Goal: Task Accomplishment & Management: Use online tool/utility

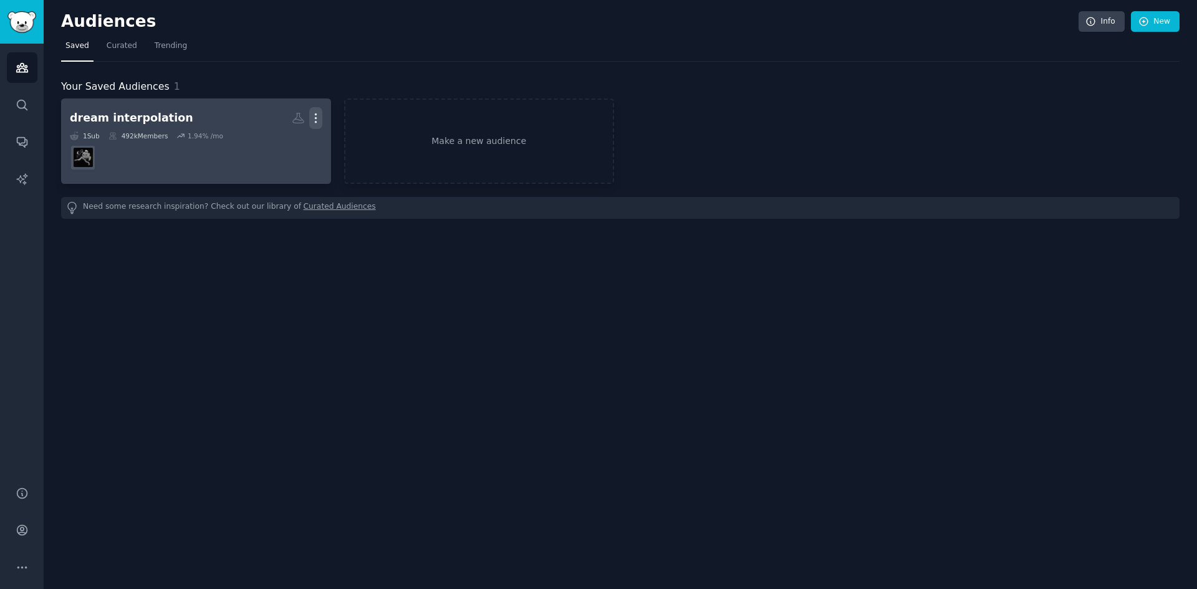
click at [315, 120] on icon "button" at bounding box center [315, 118] width 13 height 13
click at [269, 150] on div "Delete" at bounding box center [272, 145] width 59 height 26
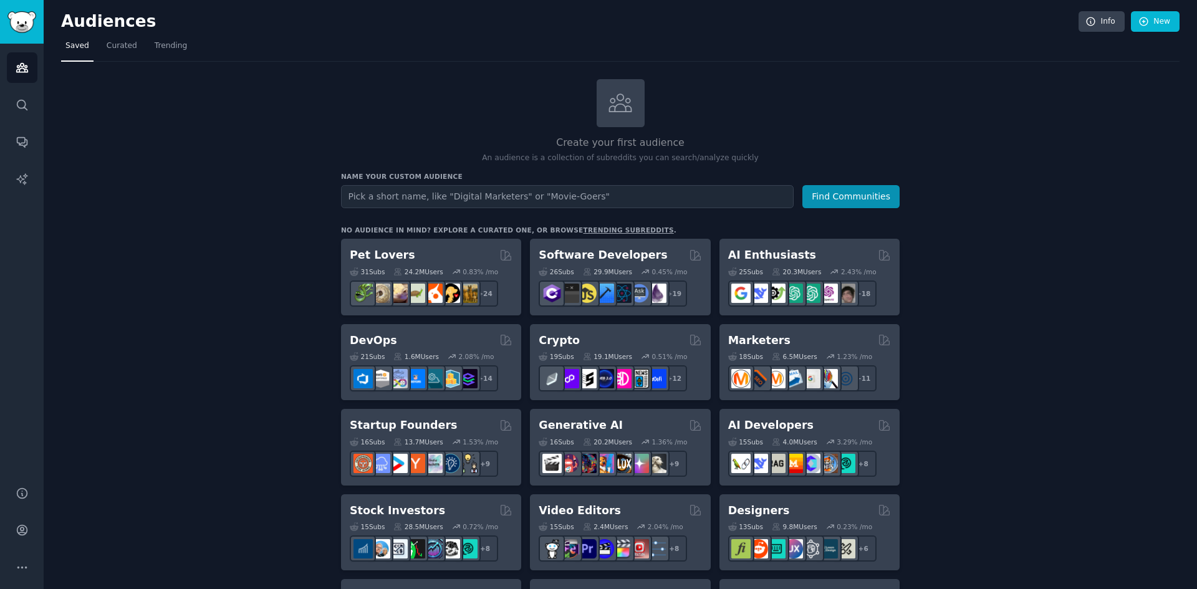
click at [501, 198] on input "text" at bounding box center [567, 196] width 453 height 23
type input "u"
type input "UGC"
click at [886, 195] on button "Find Communities" at bounding box center [850, 196] width 97 height 23
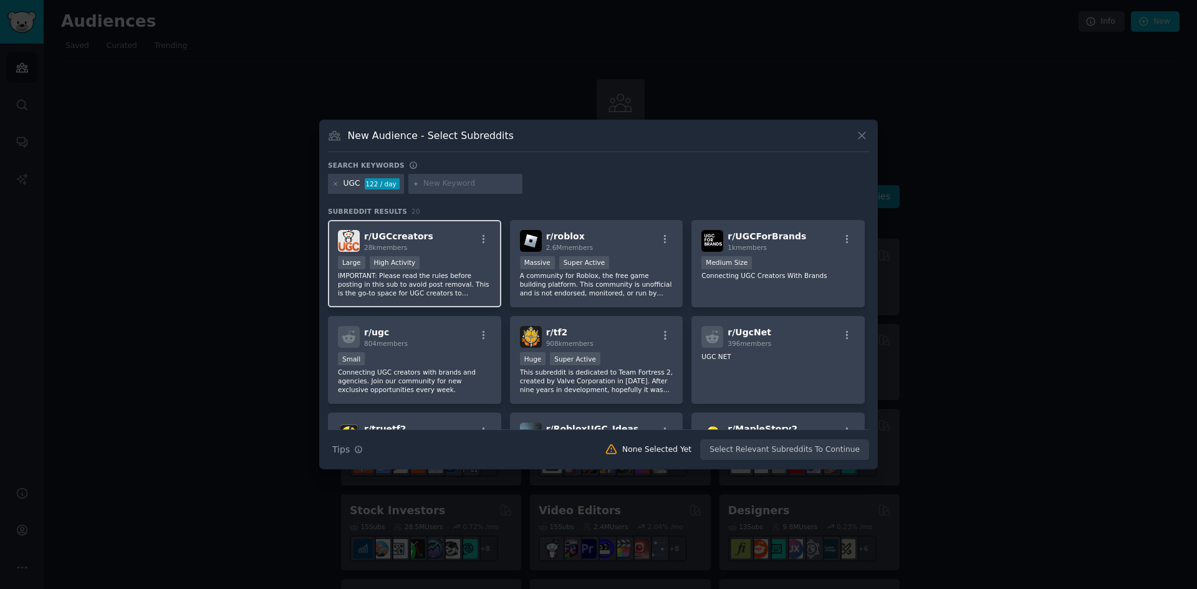
click at [453, 284] on p "IMPORTANT: Please read the rules before posting in this sub to avoid post remov…" at bounding box center [414, 284] width 153 height 26
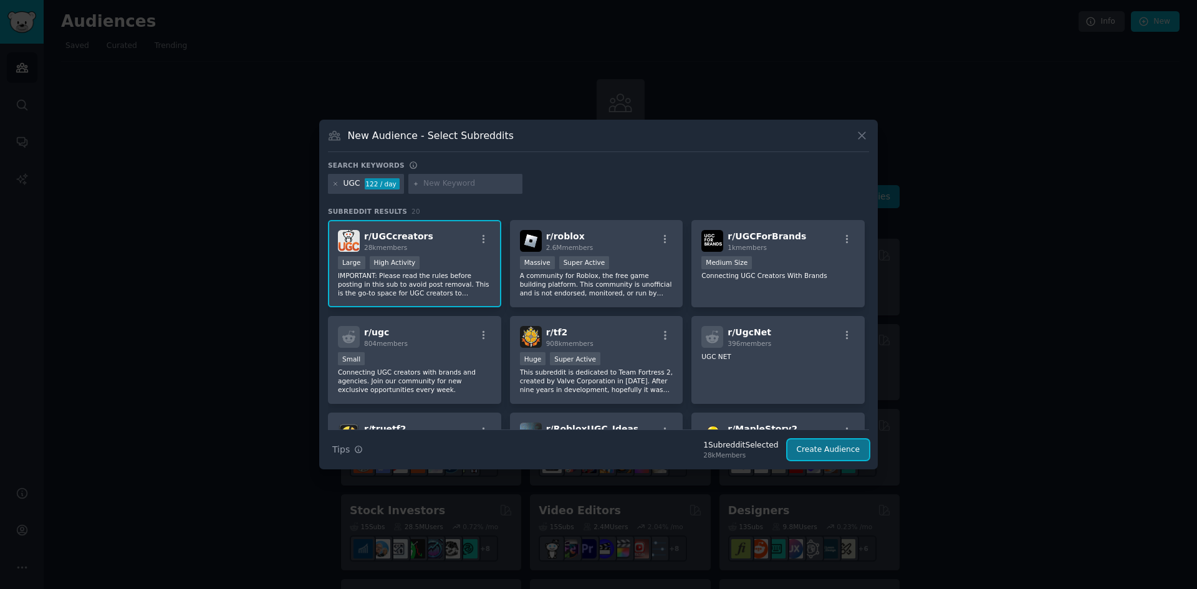
click at [853, 451] on button "Create Audience" at bounding box center [828, 450] width 82 height 21
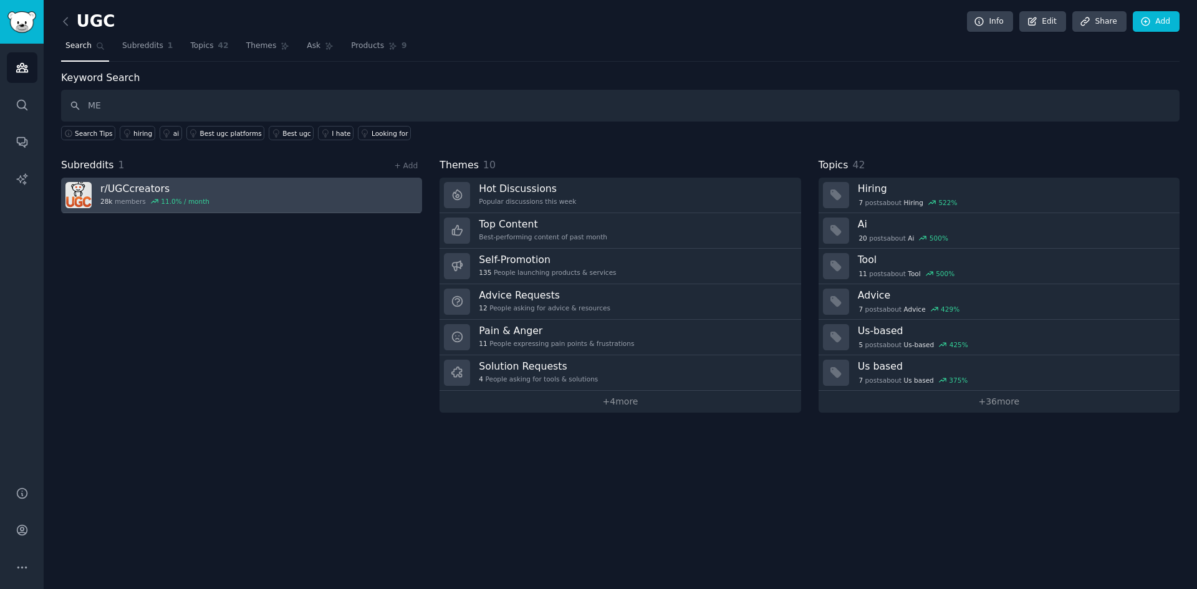
type input "M"
click at [292, 191] on link "r/ UGCcreators 28k members 11.0 % / month" at bounding box center [241, 196] width 361 height 36
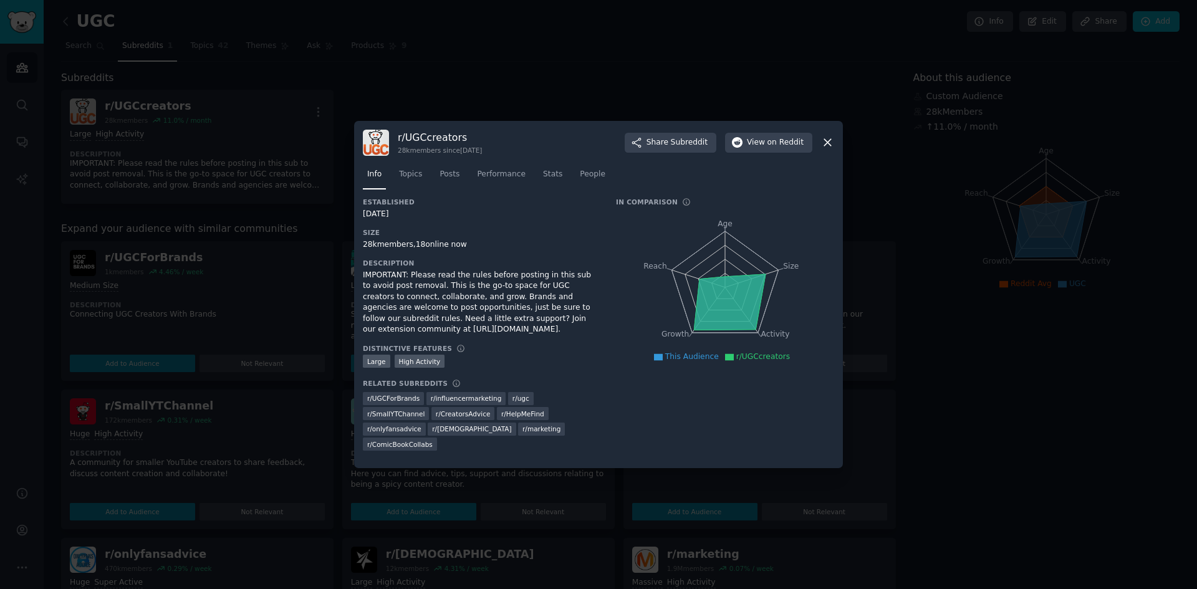
click at [826, 147] on icon at bounding box center [827, 143] width 7 height 7
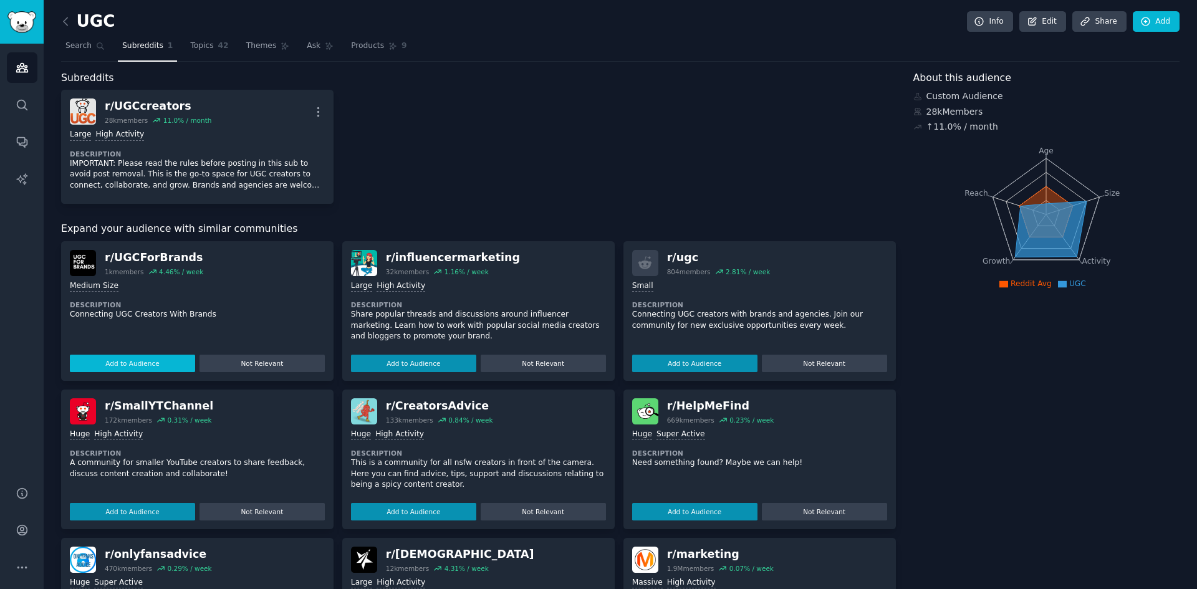
click at [140, 358] on button "Add to Audience" at bounding box center [132, 363] width 125 height 17
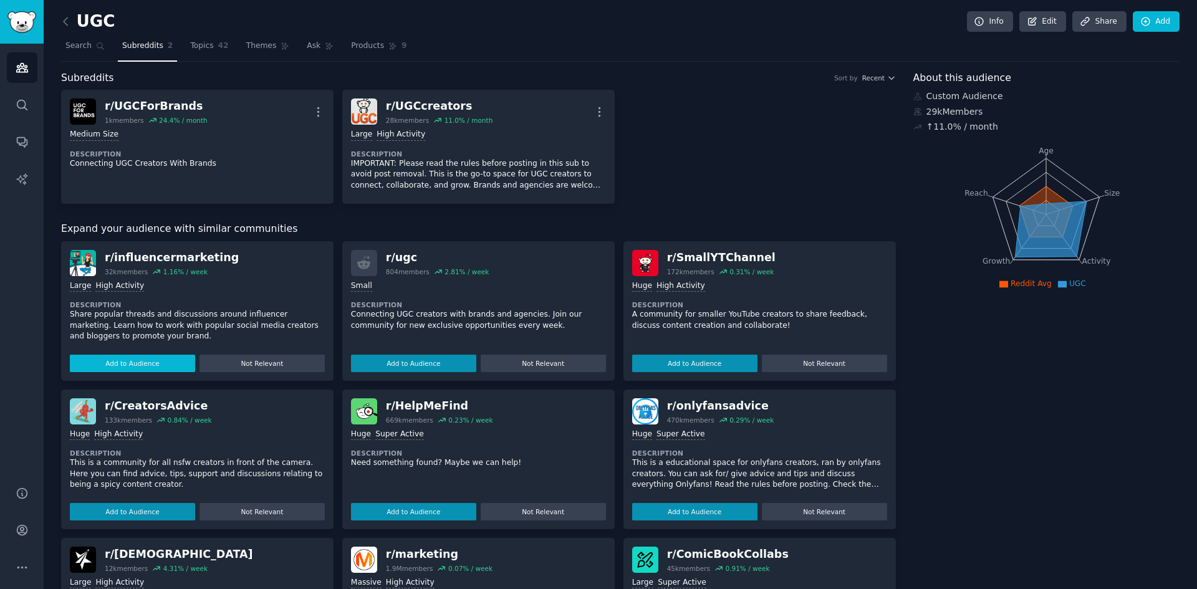
click at [168, 362] on button "Add to Audience" at bounding box center [132, 363] width 125 height 17
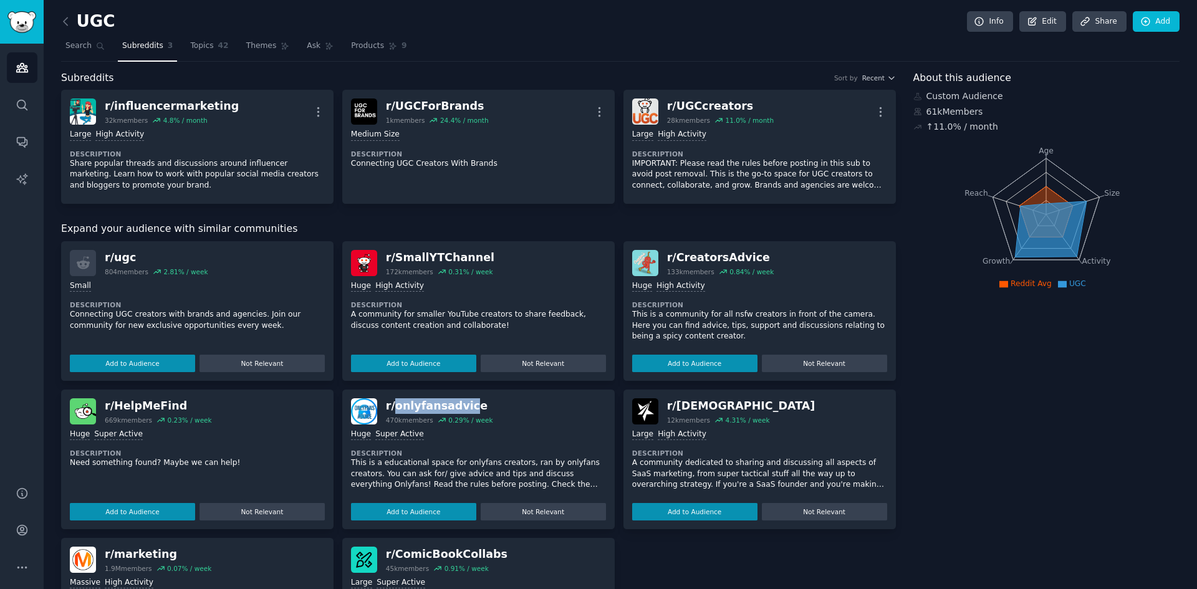
drag, startPoint x: 393, startPoint y: 405, endPoint x: 489, endPoint y: 401, distance: 96.7
click at [467, 403] on div "r/ onlyfansadvice" at bounding box center [439, 406] width 107 height 16
click at [549, 399] on div "r/ onlyfansadvice 470k members 0.29 % / week" at bounding box center [478, 411] width 255 height 26
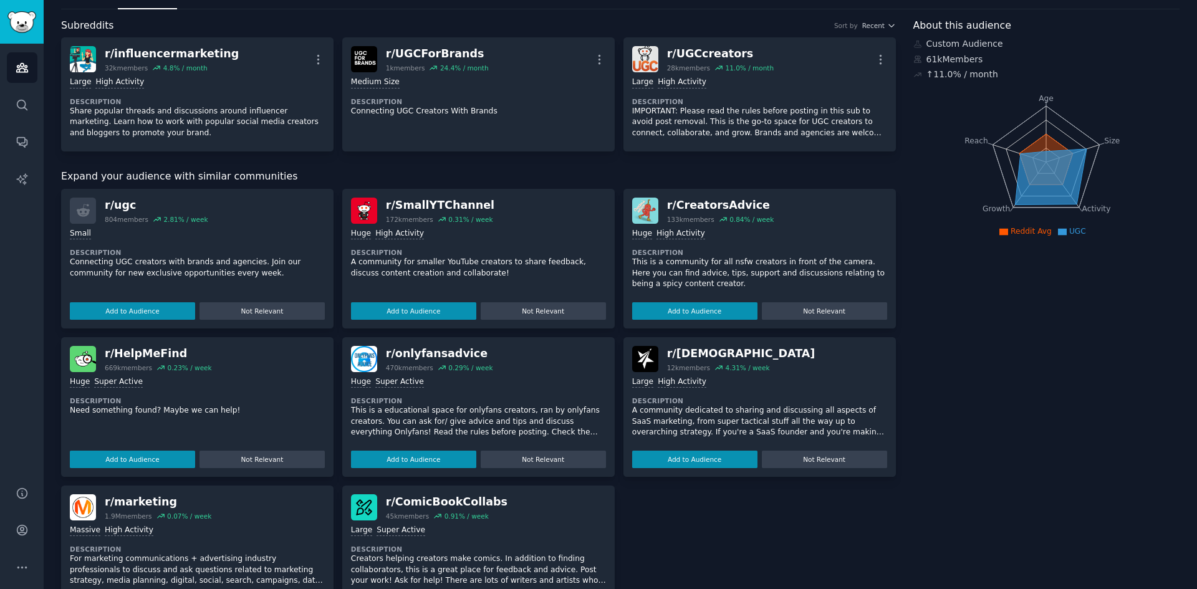
scroll to position [106, 0]
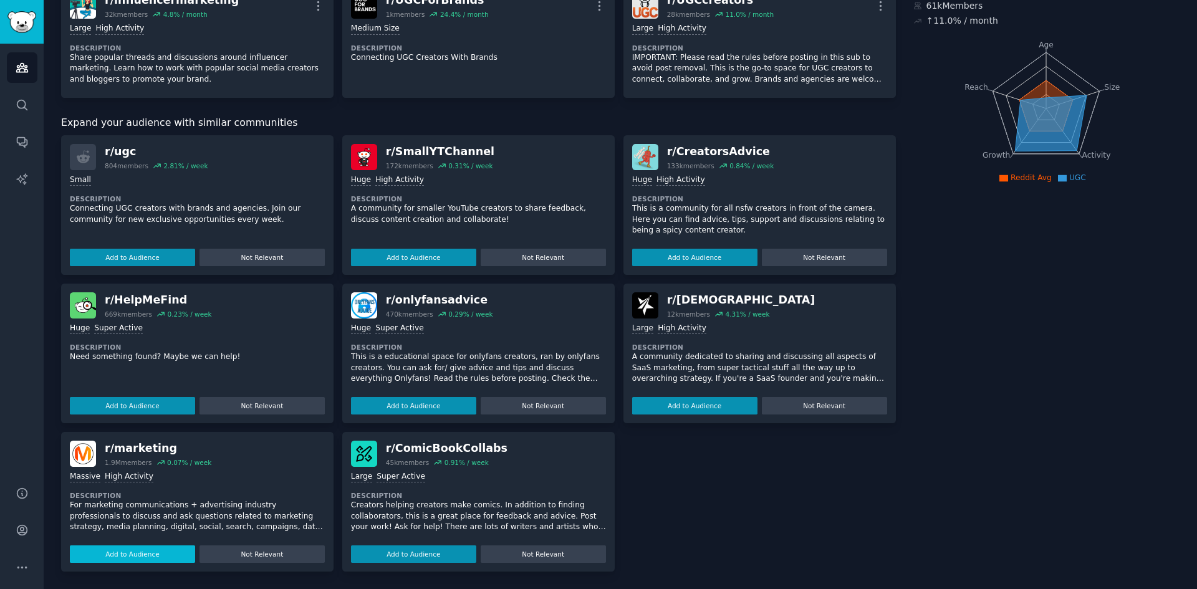
click at [125, 560] on button "Add to Audience" at bounding box center [132, 554] width 125 height 17
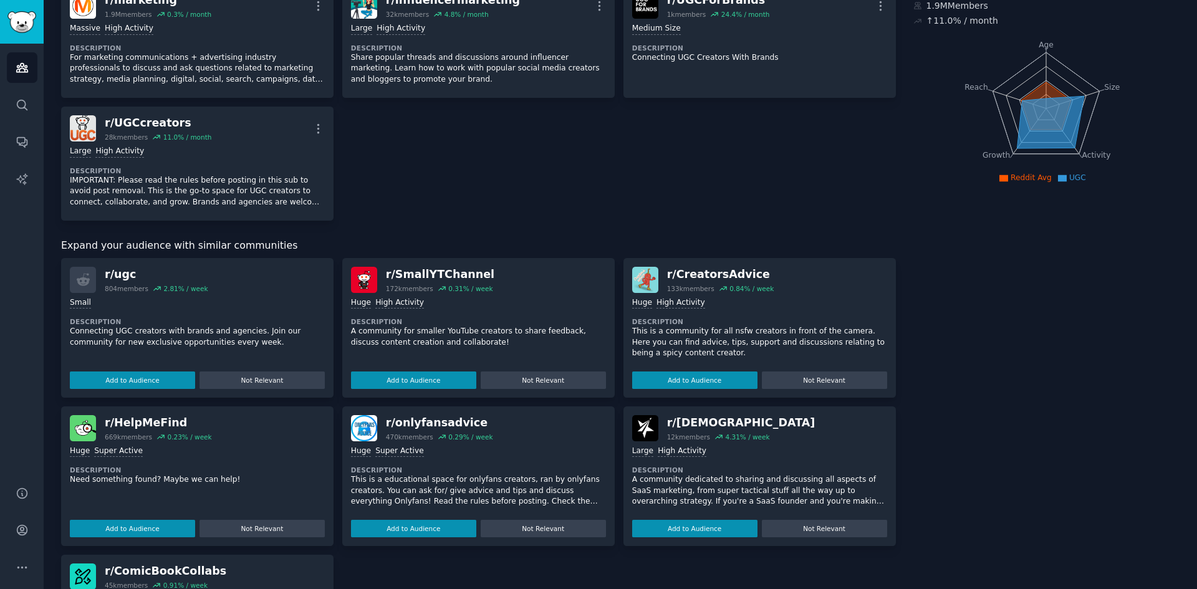
scroll to position [0, 0]
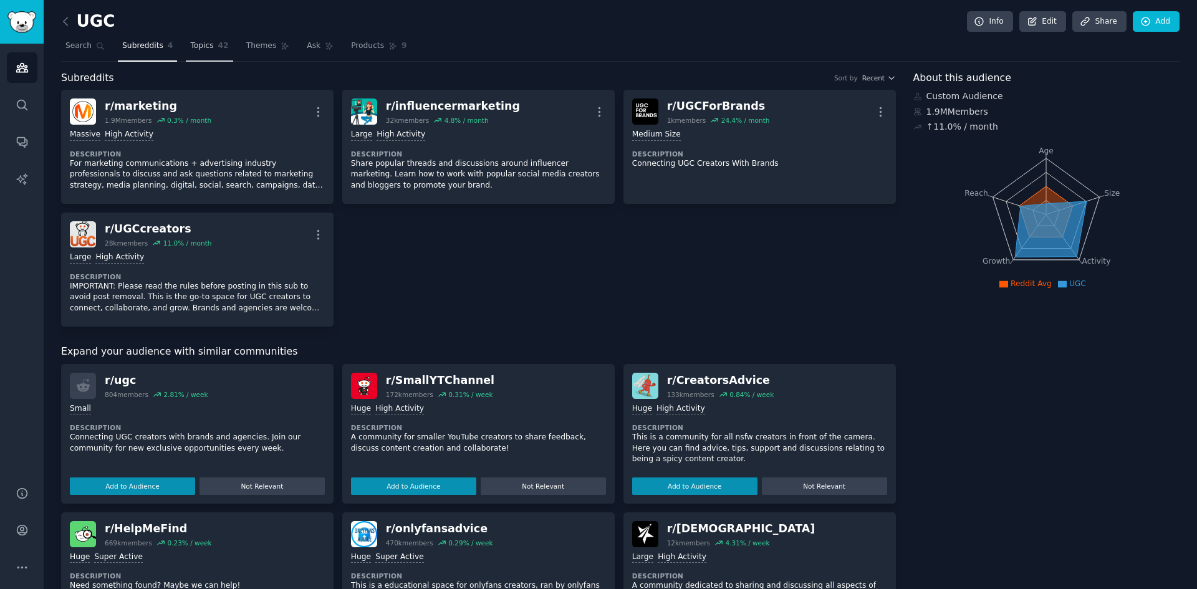
click at [197, 48] on span "Topics" at bounding box center [201, 46] width 23 height 11
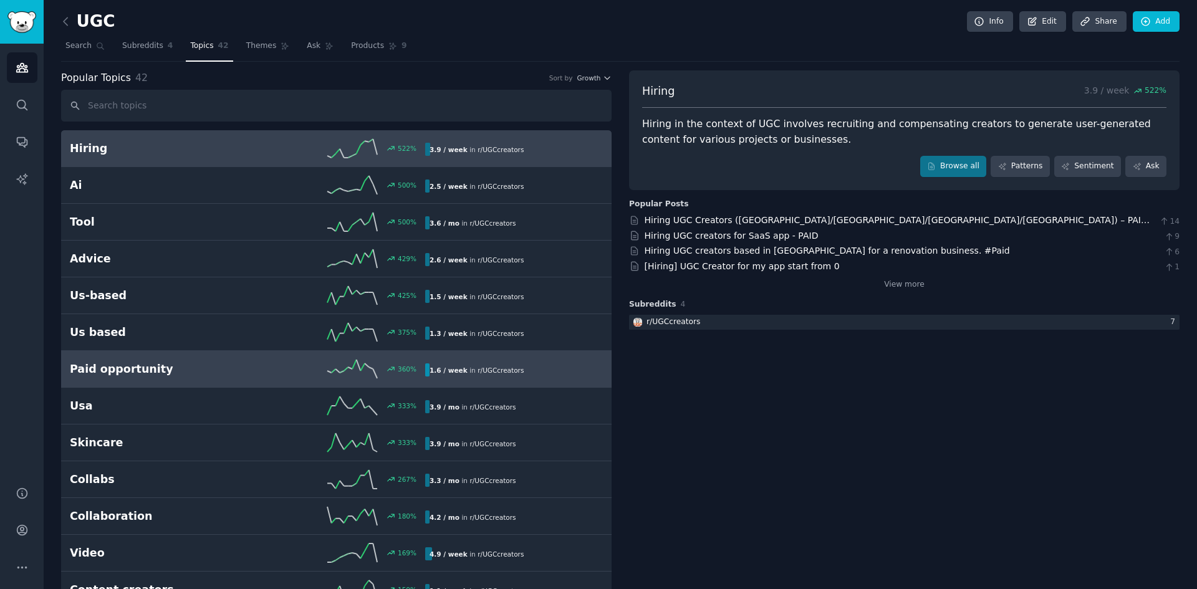
click at [208, 375] on h2 "Paid opportunity" at bounding box center [159, 370] width 178 height 16
